Goal: Task Accomplishment & Management: Use online tool/utility

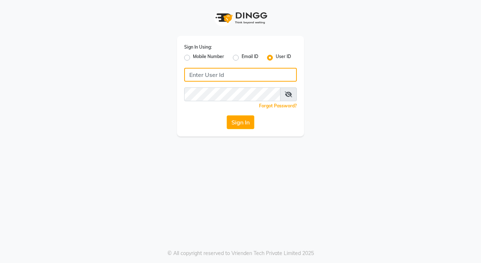
type input "[PERSON_NAME]"
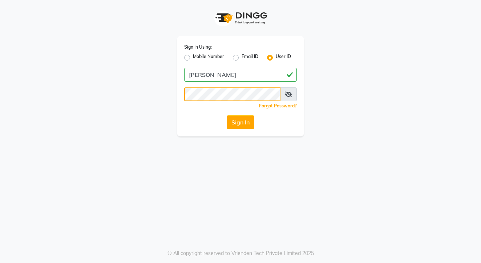
click at [240, 122] on button "Sign In" at bounding box center [241, 123] width 28 height 14
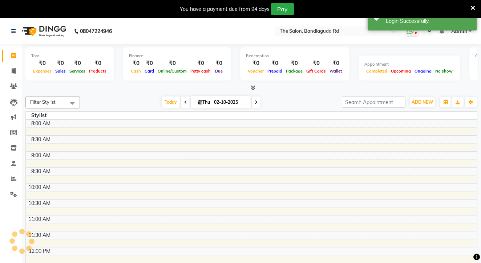
select select "en"
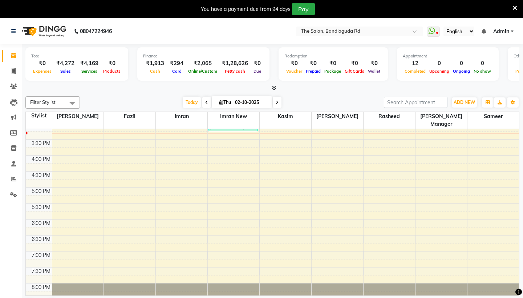
scroll to position [230, 0]
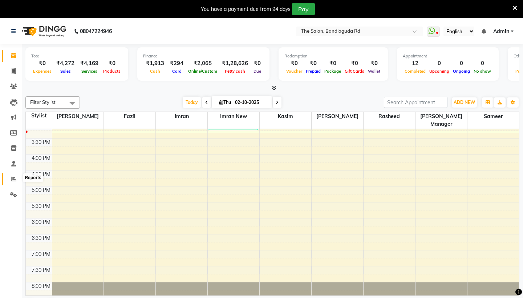
click at [9, 181] on span at bounding box center [13, 179] width 13 height 8
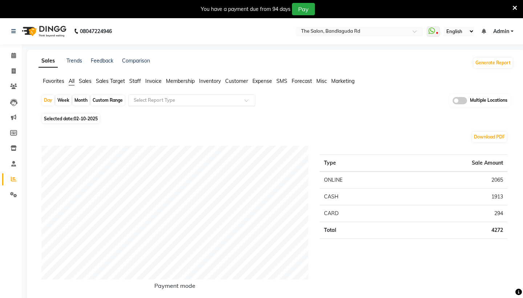
click at [151, 100] on input "text" at bounding box center [184, 100] width 105 height 7
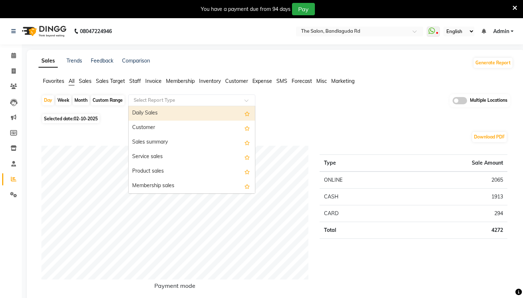
click at [151, 100] on input "text" at bounding box center [184, 100] width 105 height 7
click at [298, 100] on div "Day Week Month Custom Range Select Report Type Daily Sales Customer Sales summa…" at bounding box center [275, 103] width 469 height 18
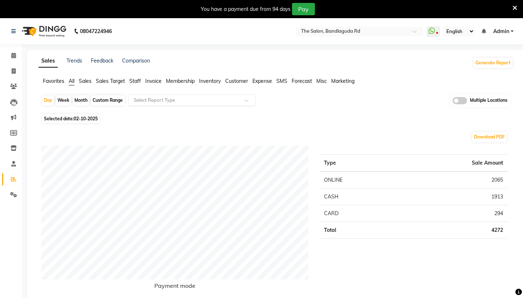
click at [194, 105] on div "Select Report Type" at bounding box center [191, 100] width 127 height 12
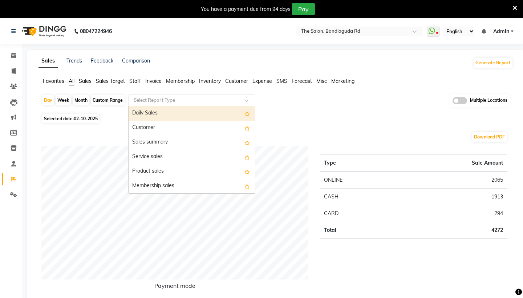
click at [80, 100] on div "Month" at bounding box center [81, 100] width 17 height 10
select select "10"
select select "2025"
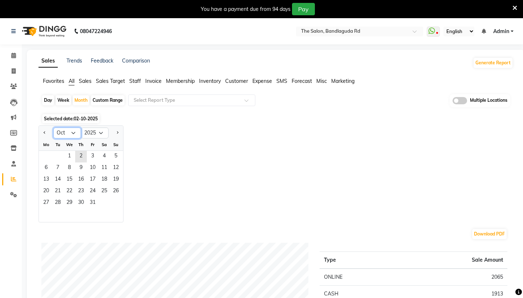
select select "6"
click at [115, 154] on span "1" at bounding box center [116, 157] width 12 height 12
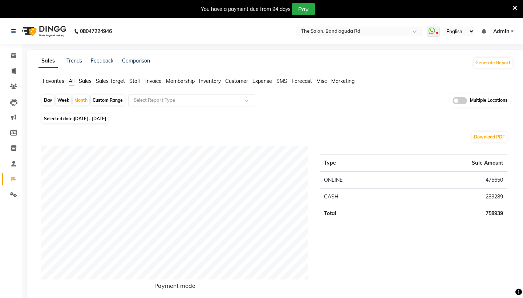
click at [199, 100] on input "text" at bounding box center [184, 100] width 105 height 7
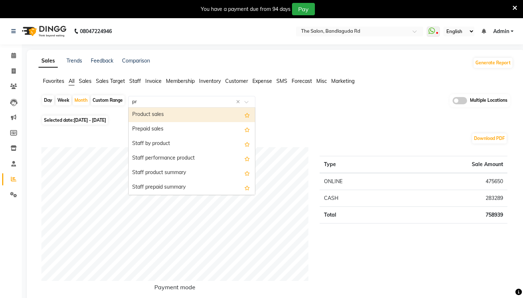
type input "pro"
click at [194, 113] on div "Product sales" at bounding box center [192, 115] width 126 height 15
select select "filtered_report"
select select "csv"
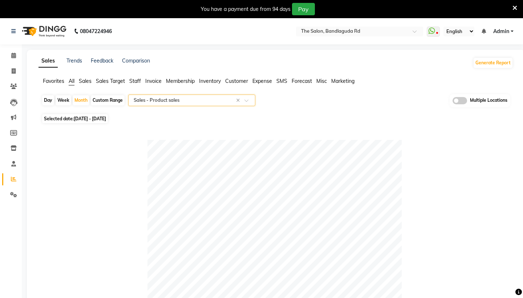
click at [206, 102] on input "text" at bounding box center [184, 100] width 105 height 7
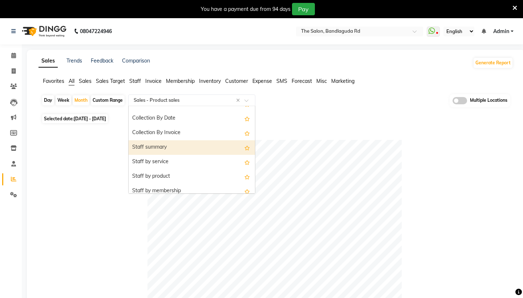
scroll to position [228, 0]
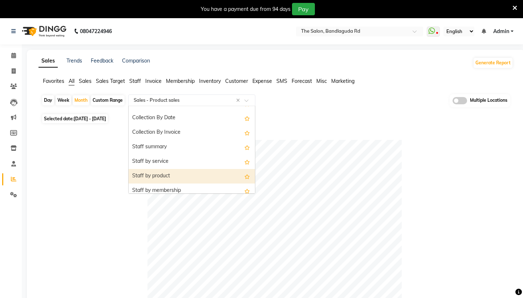
click at [203, 170] on div "Staff by product" at bounding box center [192, 176] width 126 height 15
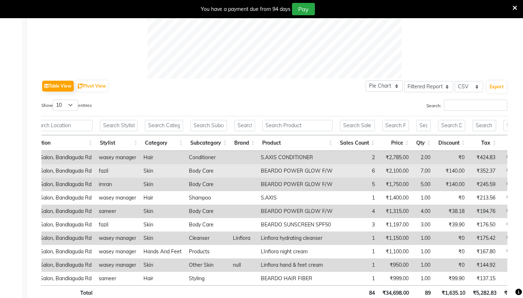
scroll to position [0, 0]
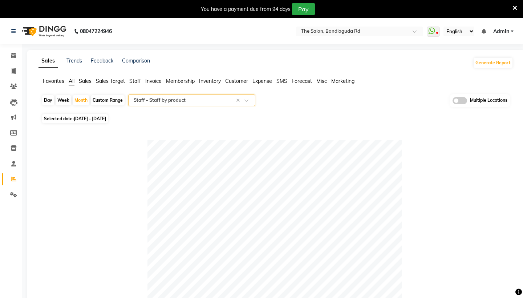
click at [168, 101] on input "text" at bounding box center [184, 100] width 105 height 7
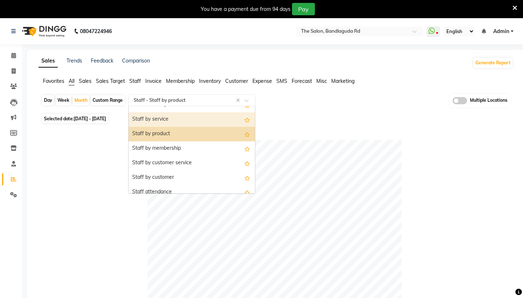
click at [167, 116] on div "Staff by service" at bounding box center [192, 119] width 126 height 15
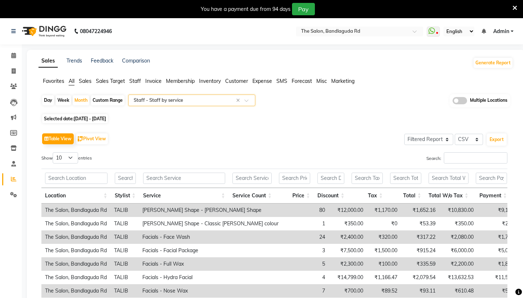
click at [174, 99] on input "text" at bounding box center [184, 100] width 105 height 7
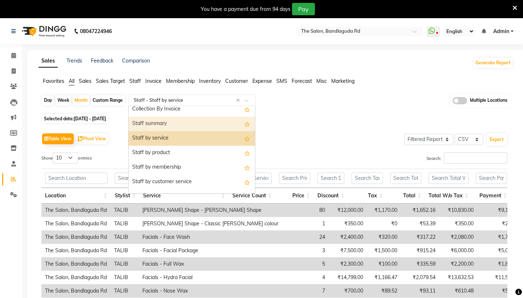
click at [177, 124] on div "Staff summary" at bounding box center [192, 124] width 126 height 15
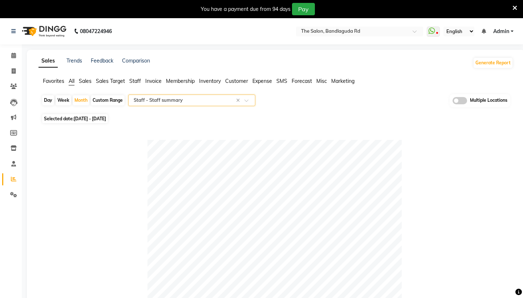
click at [183, 100] on input "text" at bounding box center [184, 100] width 105 height 7
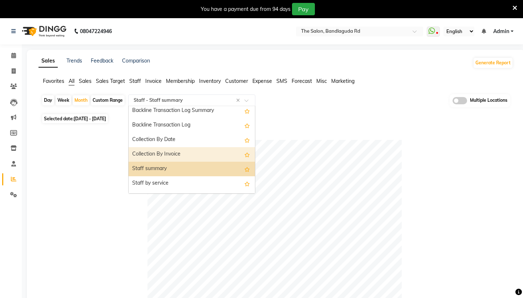
click at [107, 171] on div at bounding box center [274, 267] width 466 height 254
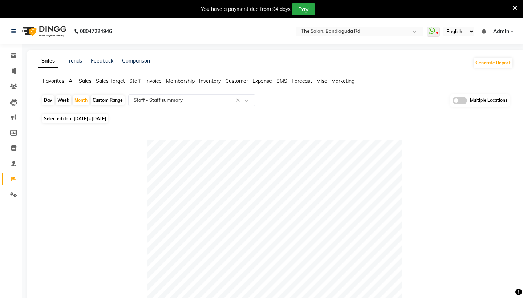
click at [47, 28] on img at bounding box center [44, 31] width 50 height 20
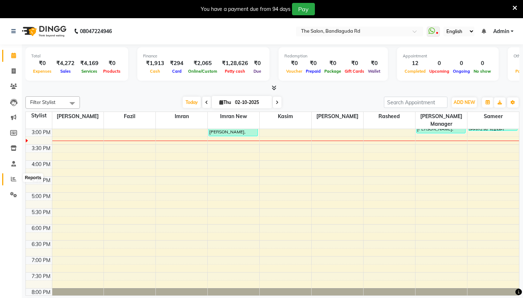
click at [18, 181] on span at bounding box center [13, 179] width 13 height 8
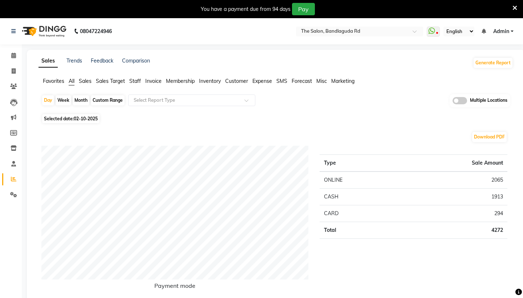
click at [83, 103] on div "Month" at bounding box center [81, 100] width 17 height 10
select select "10"
select select "2025"
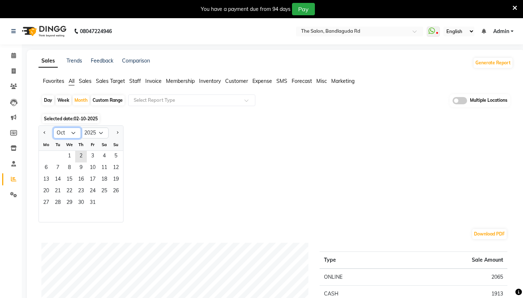
click at [73, 134] on select "Jan Feb Mar Apr May Jun [DATE] Aug Sep Oct Nov Dec" at bounding box center [67, 133] width 28 height 11
select select "6"
click at [120, 155] on span "1" at bounding box center [116, 157] width 12 height 12
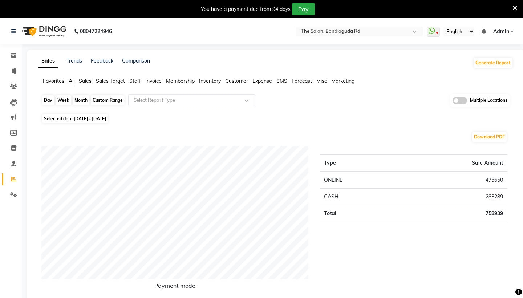
click at [80, 99] on div "Month" at bounding box center [81, 100] width 17 height 10
select select "6"
select select "2025"
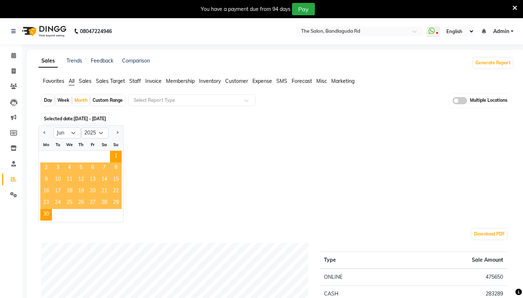
click at [253, 173] on div "Jan Feb Mar Apr May Jun [DATE] Aug Sep Oct Nov [DATE] 2016 2017 2018 2019 2020 …" at bounding box center [276, 173] width 475 height 97
click at [161, 142] on div "Jan Feb Mar Apr May Jun [DATE] Aug Sep Oct Nov [DATE] 2016 2017 2018 2019 2020 …" at bounding box center [276, 173] width 475 height 97
click at [78, 102] on div "Month" at bounding box center [81, 100] width 17 height 10
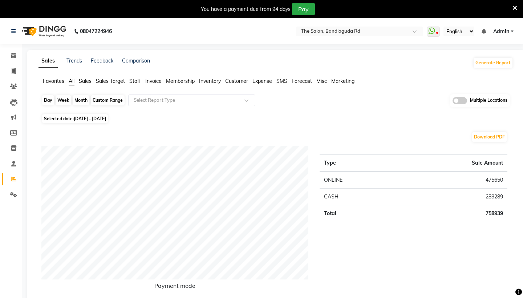
click at [78, 102] on div "Month" at bounding box center [81, 100] width 17 height 10
select select "6"
select select "2025"
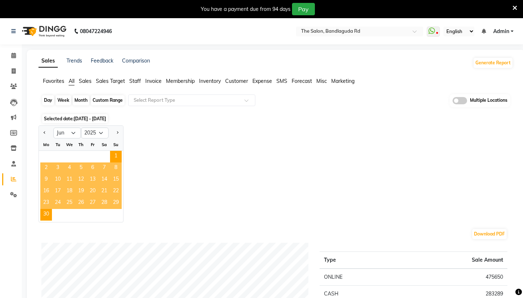
click at [78, 102] on div "Month" at bounding box center [81, 100] width 17 height 10
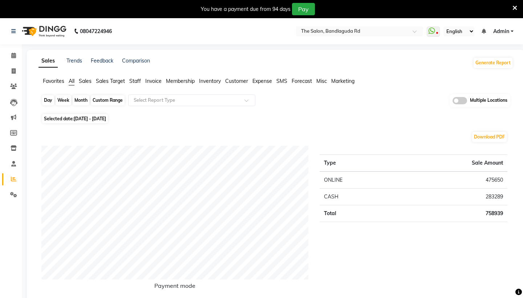
click at [78, 102] on div "Month" at bounding box center [81, 100] width 17 height 10
select select "6"
select select "2025"
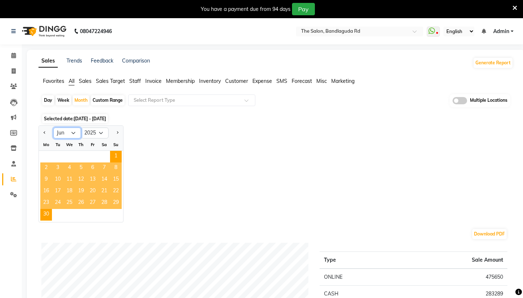
click at [70, 133] on select "Jan Feb Mar Apr May Jun [DATE] Aug Sep Oct Nov Dec" at bounding box center [67, 133] width 28 height 11
select select "7"
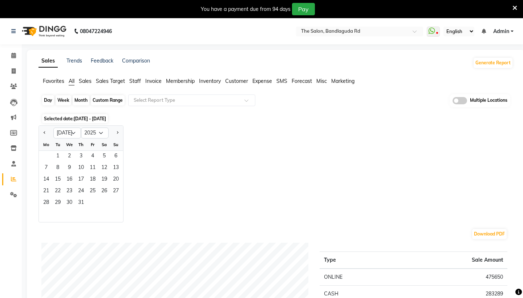
click at [82, 101] on div "Month" at bounding box center [81, 100] width 17 height 10
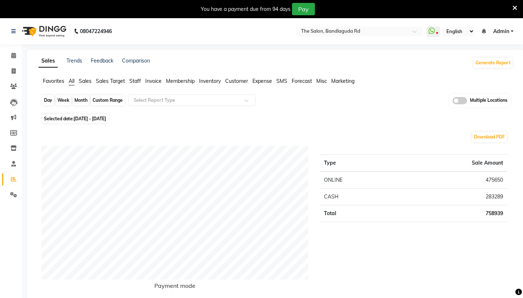
click at [82, 101] on div "Month" at bounding box center [81, 100] width 17 height 10
select select "6"
select select "2025"
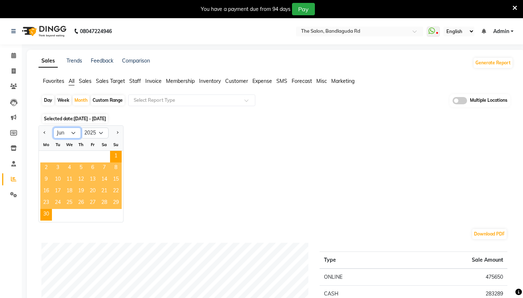
select select "8"
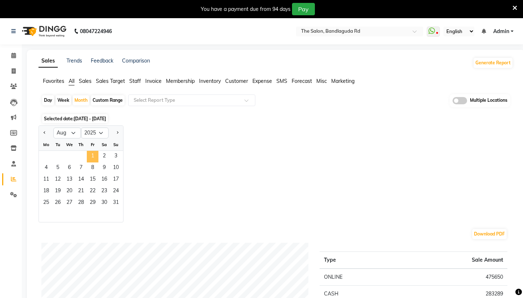
click at [94, 160] on span "1" at bounding box center [93, 157] width 12 height 12
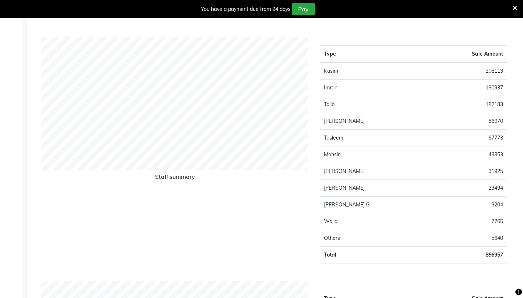
scroll to position [275, 0]
